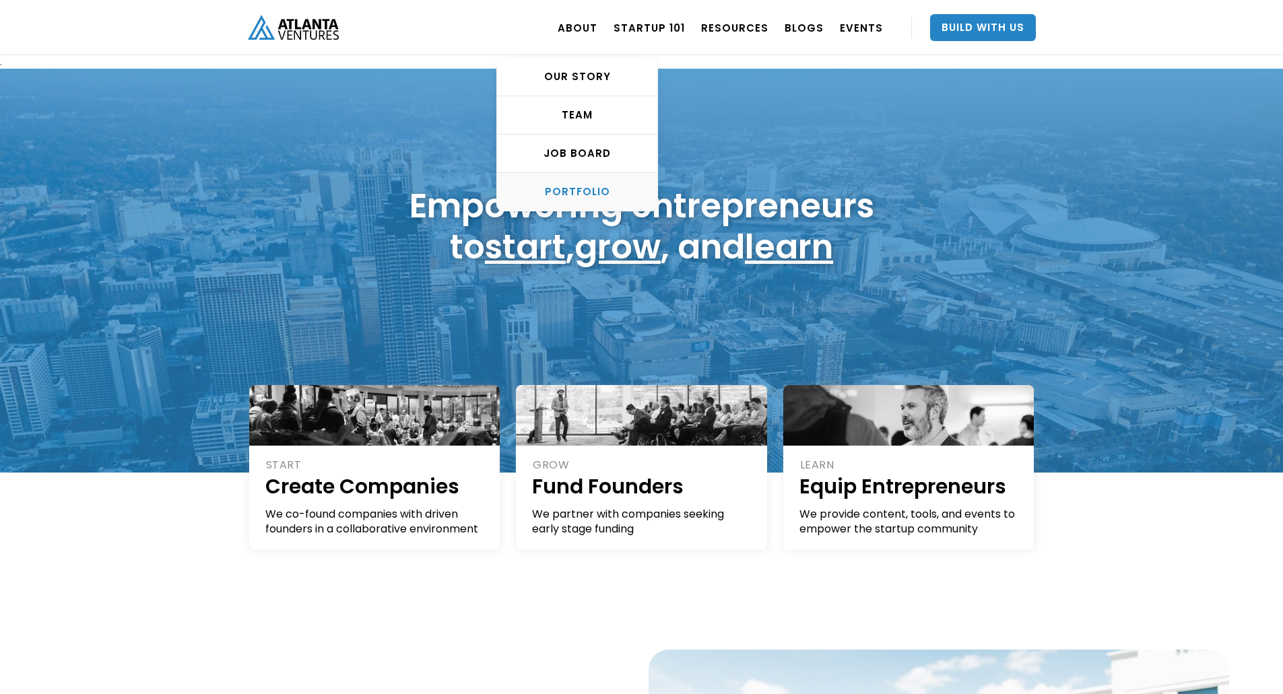
click at [593, 189] on div "PORTFOLIO" at bounding box center [577, 191] width 160 height 13
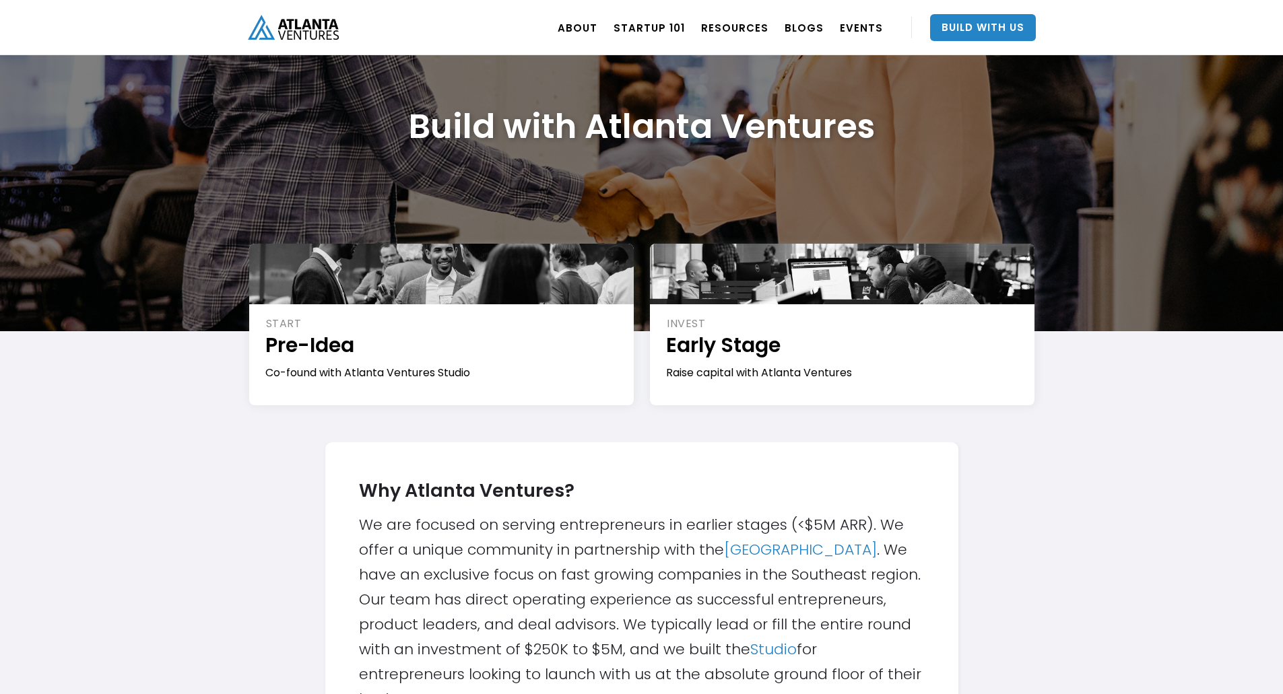
scroll to position [337, 0]
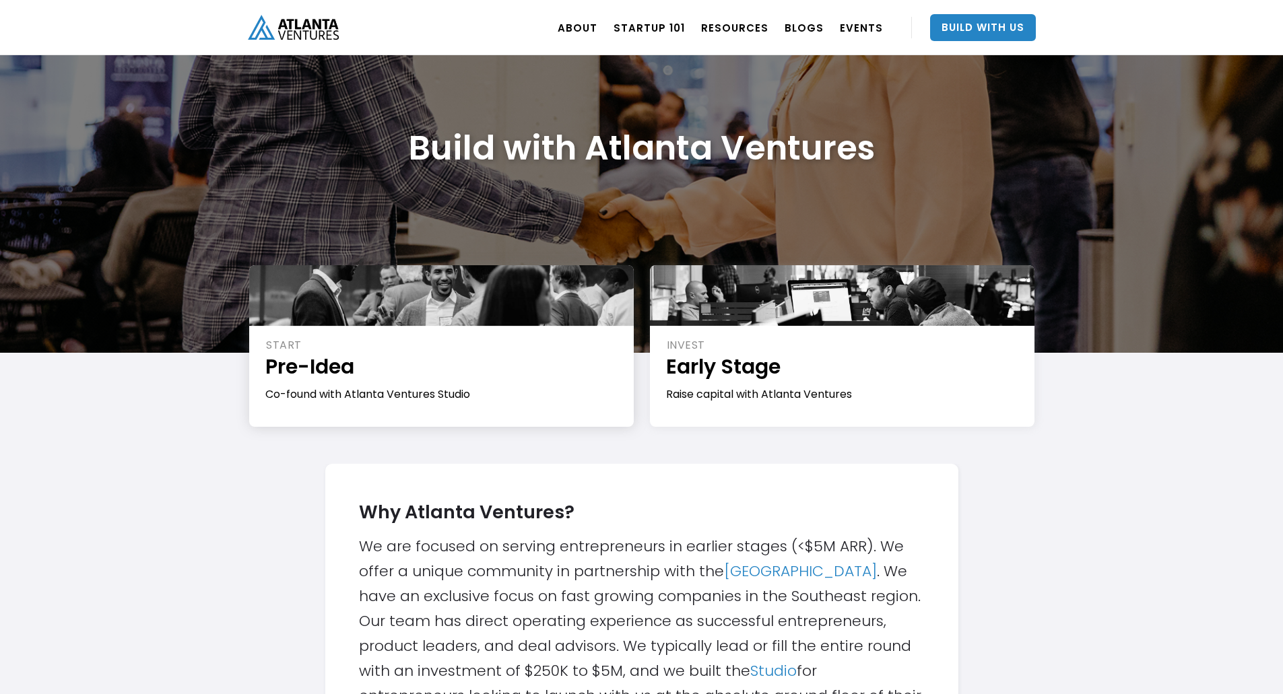
scroll to position [0, 0]
